Goal: Transaction & Acquisition: Purchase product/service

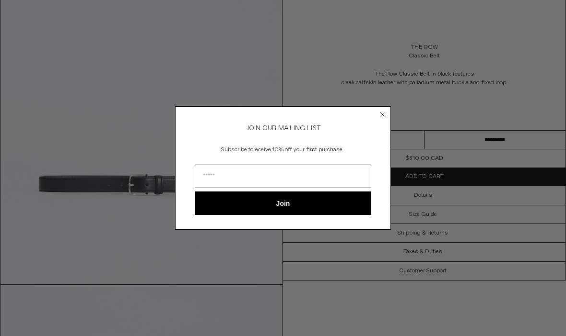
click at [208, 182] on input "Email" at bounding box center [283, 176] width 176 height 23
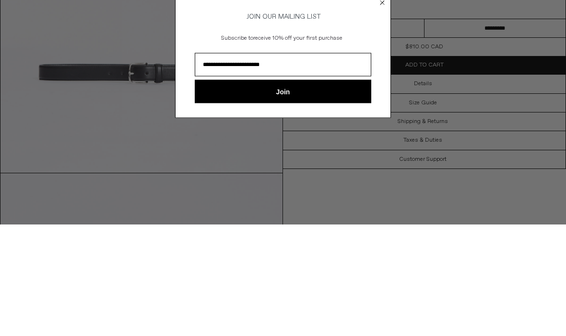
type input "**********"
click at [298, 192] on button "Join" at bounding box center [283, 203] width 176 height 23
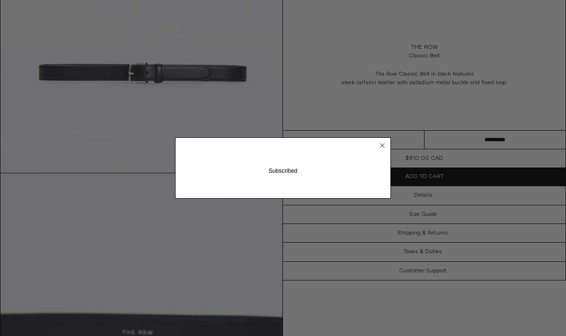
click at [384, 143] on circle "Close dialog" at bounding box center [382, 145] width 9 height 9
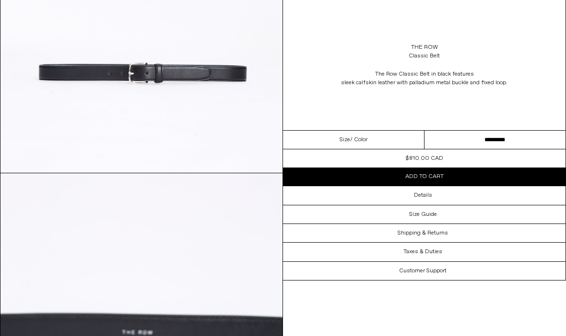
click at [449, 178] on button "Add to cart" at bounding box center [424, 177] width 282 height 18
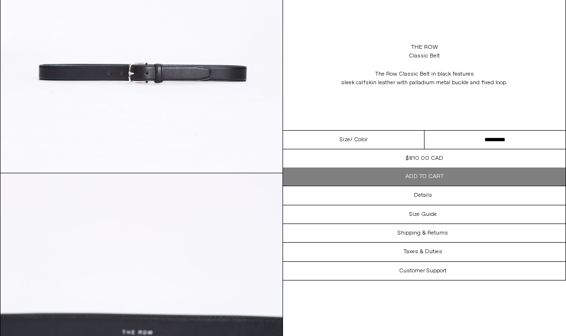
click at [438, 179] on span "Add to cart" at bounding box center [424, 177] width 38 height 8
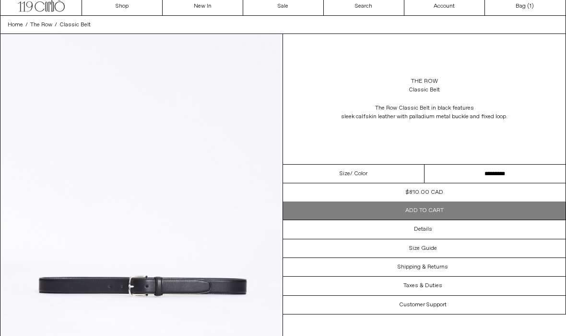
scroll to position [0, 0]
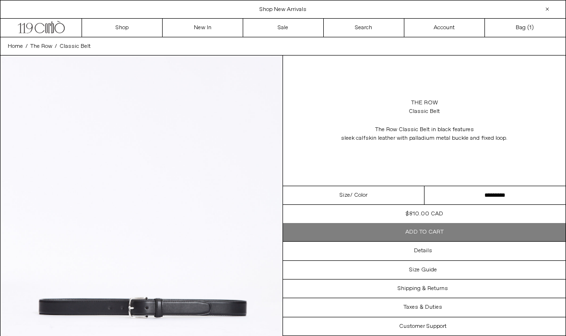
click at [526, 30] on link "Bag ( 1 )" at bounding box center [525, 28] width 81 height 18
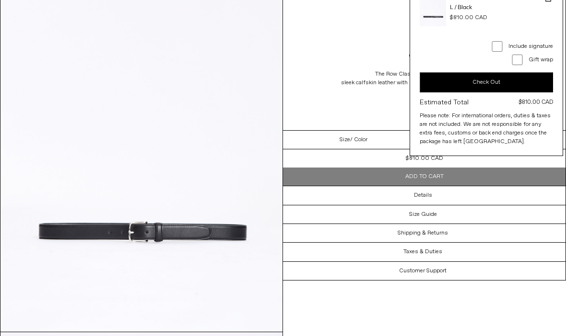
scroll to position [75, 0]
click at [446, 256] on div "Taxes & Duties" at bounding box center [424, 252] width 282 height 18
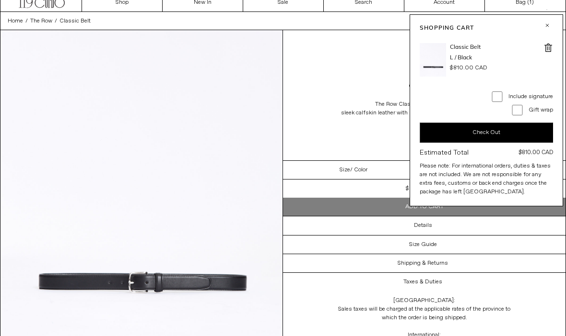
scroll to position [0, 0]
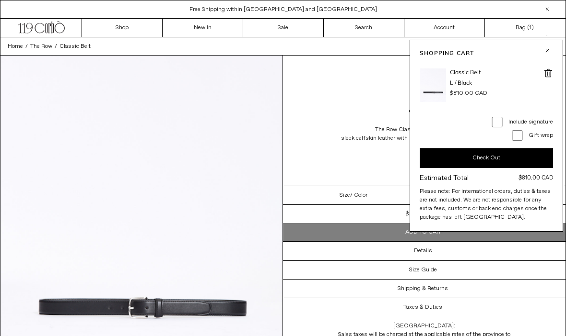
click at [495, 161] on button "Check Out" at bounding box center [485, 158] width 133 height 20
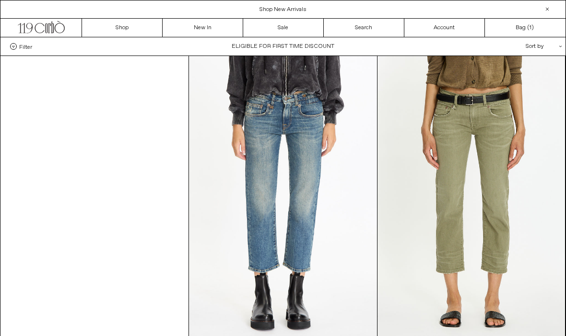
click at [303, 50] on div "Filter Designer .cls-1{fill:#231f20} Ann Demeulemeester Balenciaga Doffer Boys" at bounding box center [282, 46] width 565 height 18
click at [310, 44] on div "Filter Designer .cls-1{fill:#231f20} Ann Demeulemeester Balenciaga Doffer Boys" at bounding box center [282, 46] width 565 height 18
click at [301, 46] on div "Filter Designer .cls-1{fill:#231f20} [PERSON_NAME] [GEOGRAPHIC_DATA] Doffer Boys" at bounding box center [282, 46] width 565 height 18
click at [312, 47] on div "Filter Designer .cls-1{fill:#231f20} [PERSON_NAME] [GEOGRAPHIC_DATA] Doffer Boys" at bounding box center [282, 46] width 565 height 18
click at [312, 47] on div "Filter Designer .cls-1{fill:#231f20} Ann Demeulemeester Balenciaga Doffer Boys" at bounding box center [282, 46] width 565 height 18
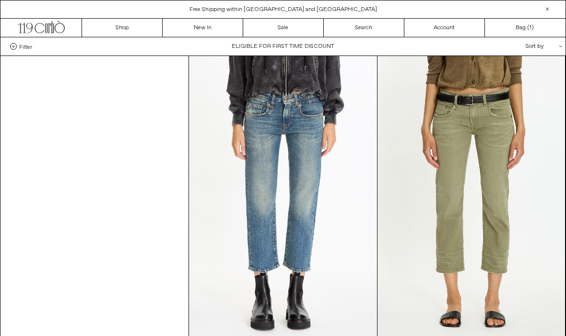
click at [318, 46] on div "Filter Designer .cls-1{fill:#231f20} Ann Demeulemeester Balenciaga Doffer Boys" at bounding box center [282, 46] width 565 height 18
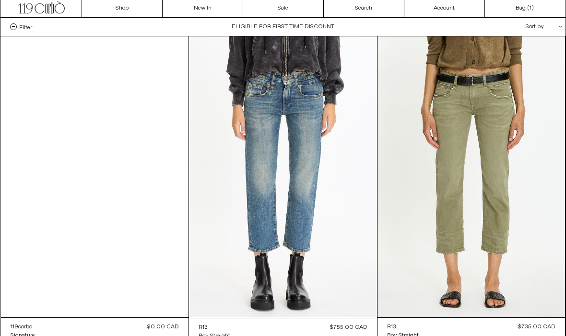
scroll to position [21, 0]
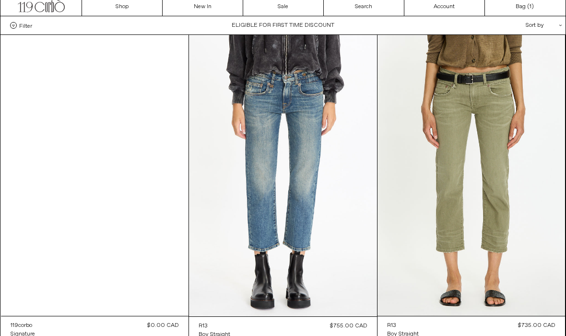
click at [303, 38] on at bounding box center [283, 176] width 188 height 282
click at [287, 29] on div "Filter Designer .cls-1{fill:#231f20} Ann Demeulemeester Balenciaga Doffer Boys" at bounding box center [282, 25] width 565 height 18
click at [298, 30] on div "Filter Designer .cls-1{fill:#231f20} Ann Demeulemeester Balenciaga Doffer Boys" at bounding box center [282, 25] width 565 height 18
click at [330, 28] on div "Filter Designer .cls-1{fill:#231f20} Ann Demeulemeester Balenciaga Doffer Boys" at bounding box center [282, 25] width 565 height 18
click at [332, 25] on div "Filter Designer .cls-1{fill:#231f20} Ann Demeulemeester Balenciaga Doffer Boys" at bounding box center [282, 25] width 565 height 18
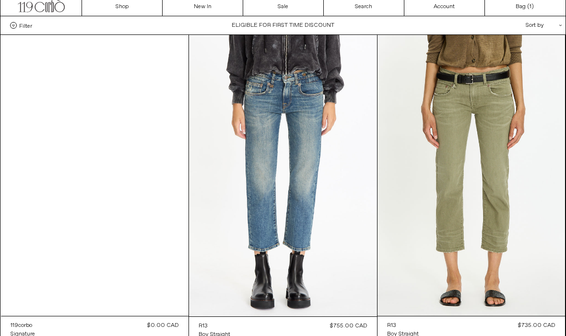
click at [335, 21] on div "Filter Designer .cls-1{fill:#231f20} Ann Demeulemeester Balenciaga Doffer Boys" at bounding box center [282, 25] width 565 height 18
click at [316, 28] on div "Filter Designer .cls-1{fill:#231f20} Ann Demeulemeester Balenciaga Doffer Boys" at bounding box center [282, 25] width 565 height 18
click at [323, 27] on div "Filter Designer .cls-1{fill:#231f20} Ann Demeulemeester Balenciaga Doffer Boys" at bounding box center [282, 25] width 565 height 18
click at [528, 6] on link "Bag ( 1 )" at bounding box center [525, 7] width 81 height 18
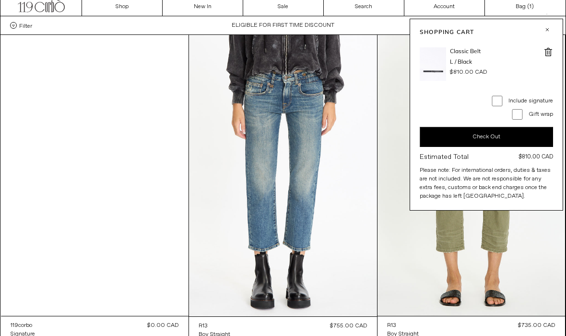
scroll to position [0, 0]
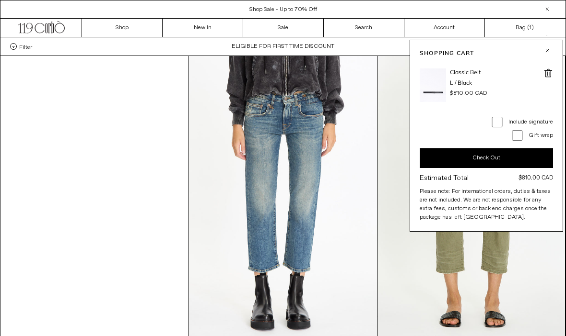
click at [502, 162] on button "Check Out" at bounding box center [485, 158] width 133 height 20
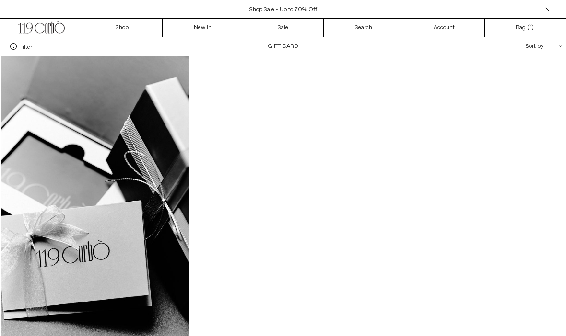
click at [294, 49] on div "**********" at bounding box center [282, 46] width 565 height 18
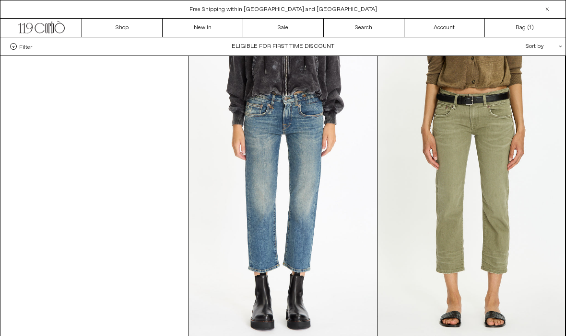
click at [319, 47] on div "Filter Designer .cls-1{fill:#231f20} Ann Demeulemeester Balenciaga Doffer Boys" at bounding box center [282, 46] width 565 height 18
click at [283, 48] on div "Filter Designer .cls-1{fill:#231f20} Ann Demeulemeester Balenciaga Doffer Boys" at bounding box center [282, 46] width 565 height 18
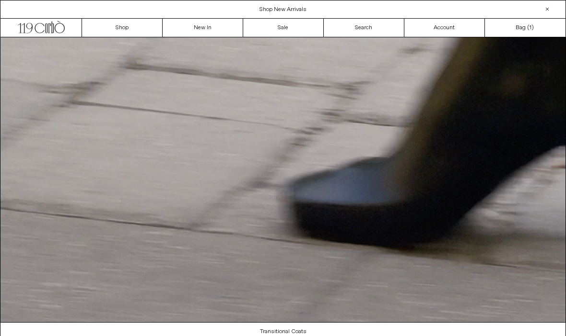
click at [469, 33] on link "Account" at bounding box center [444, 28] width 81 height 18
